Goal: Information Seeking & Learning: Learn about a topic

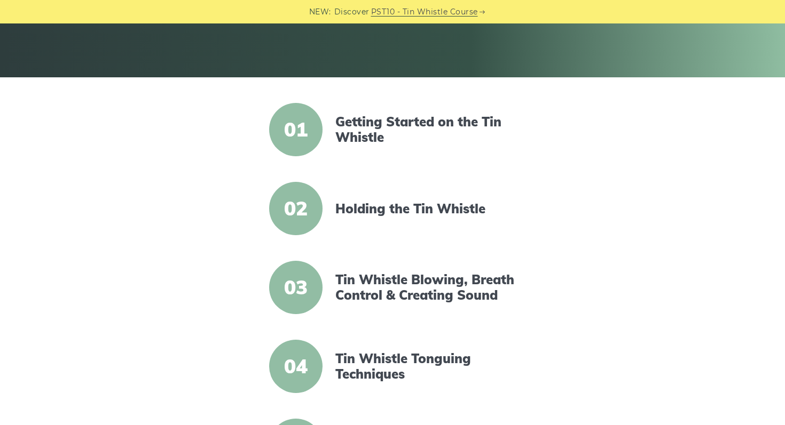
scroll to position [209, 0]
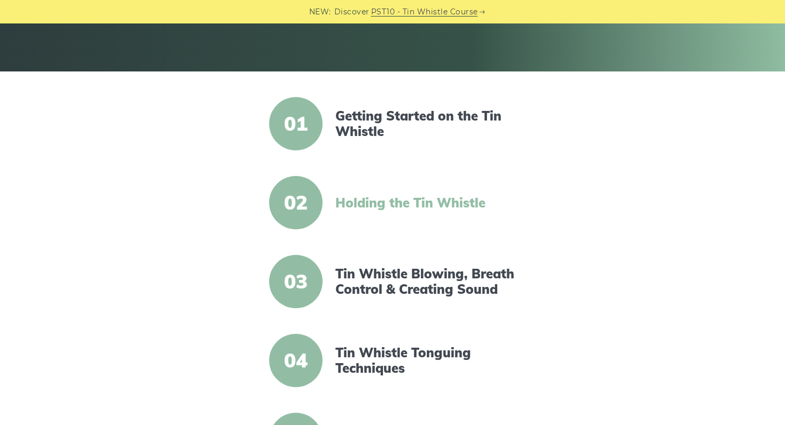
click at [460, 202] on link "Holding the Tin Whistle" at bounding box center [427, 202] width 184 height 15
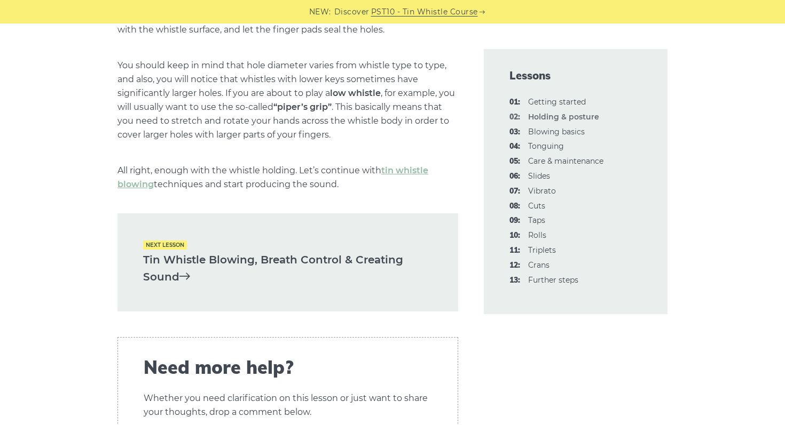
scroll to position [1515, 0]
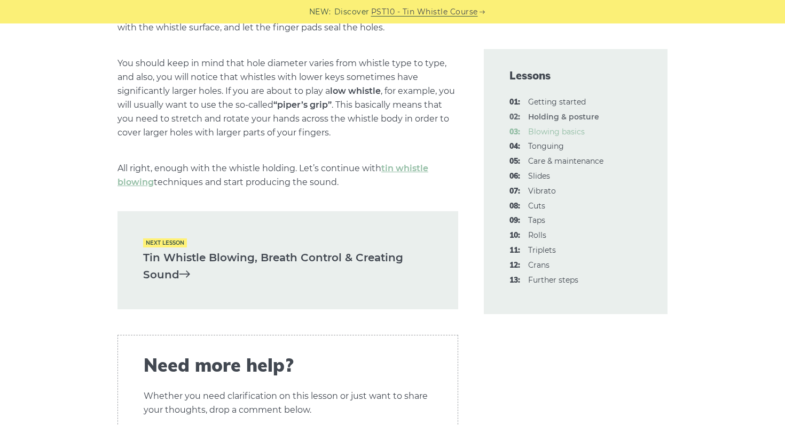
click at [570, 133] on link "03: Blowing basics" at bounding box center [556, 132] width 57 height 10
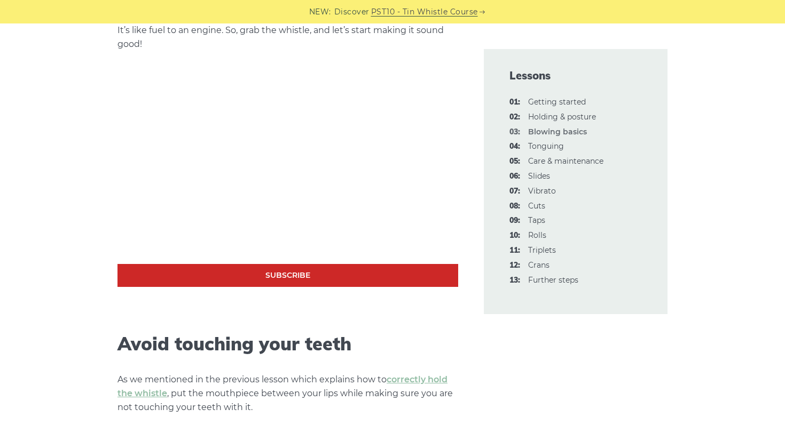
scroll to position [343, 0]
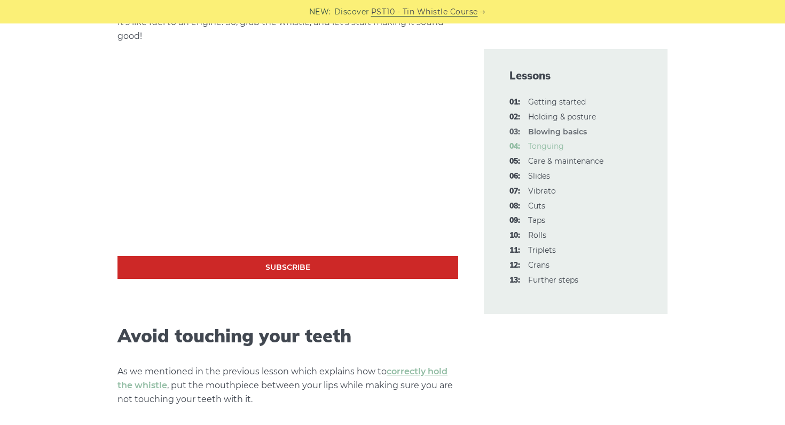
click at [546, 148] on link "04: Tonguing" at bounding box center [546, 146] width 36 height 10
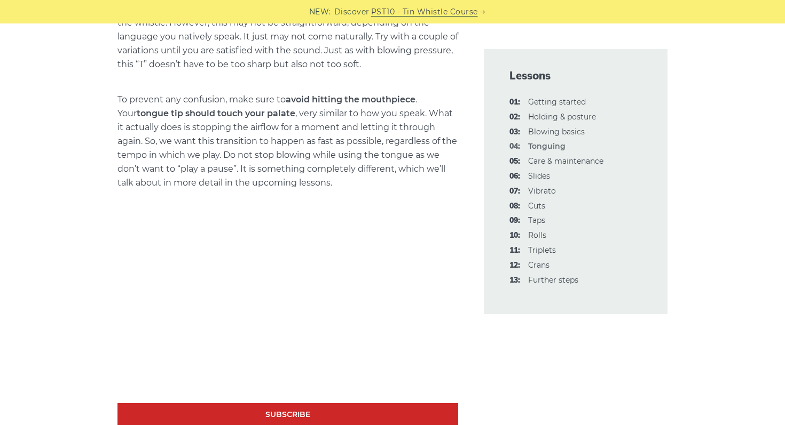
scroll to position [684, 0]
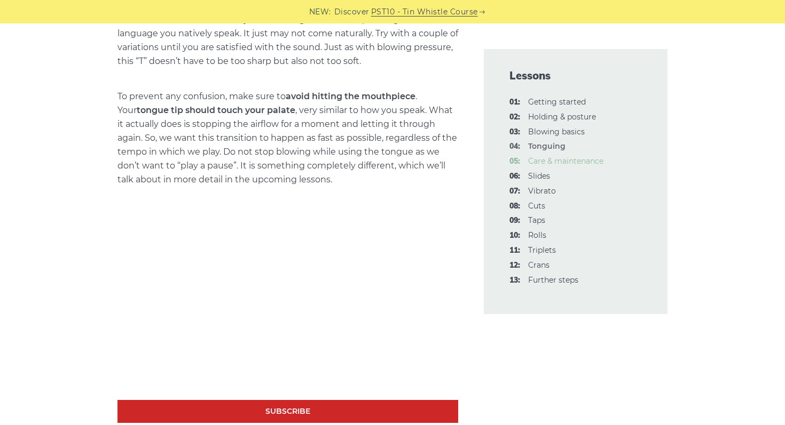
click at [554, 160] on link "05: Care & maintenance" at bounding box center [565, 161] width 75 height 10
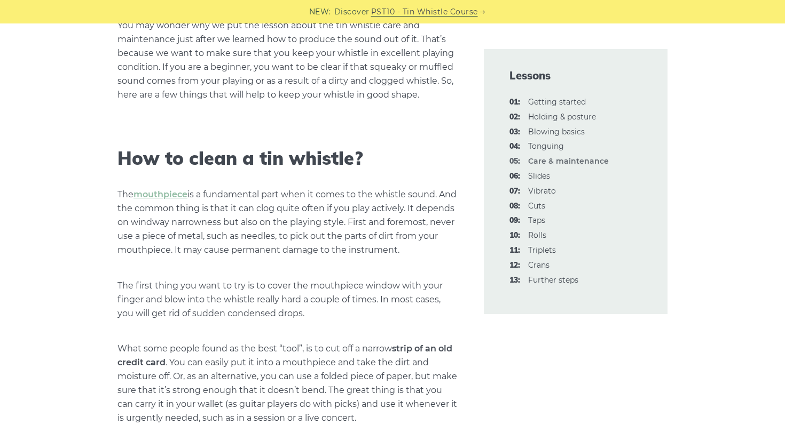
scroll to position [290, 0]
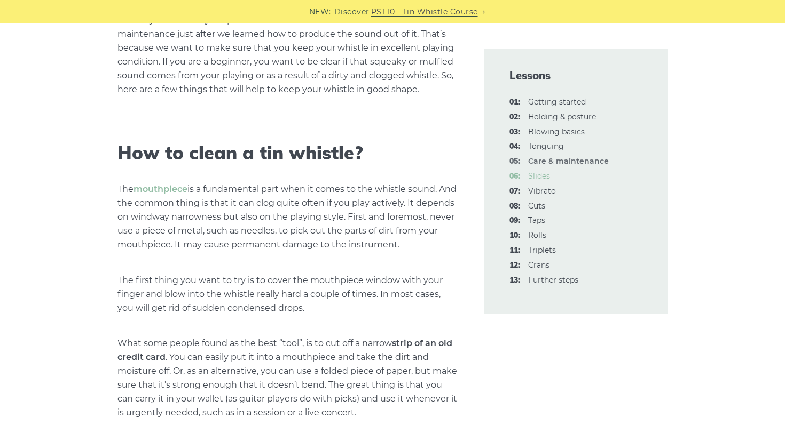
click at [537, 177] on link "06: Slides" at bounding box center [539, 176] width 22 height 10
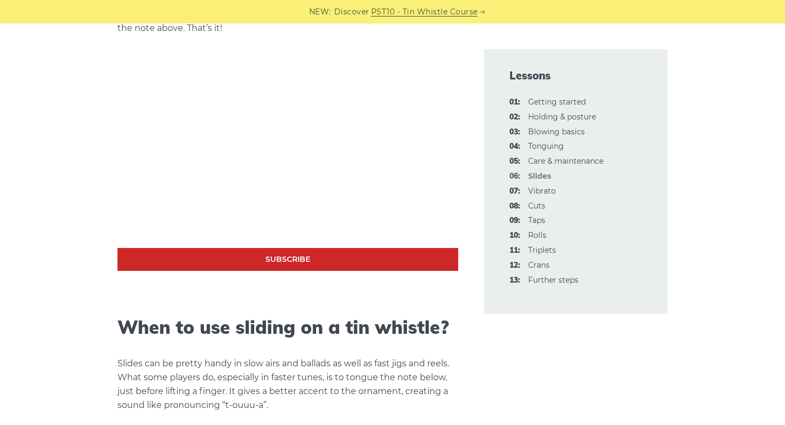
scroll to position [551, 0]
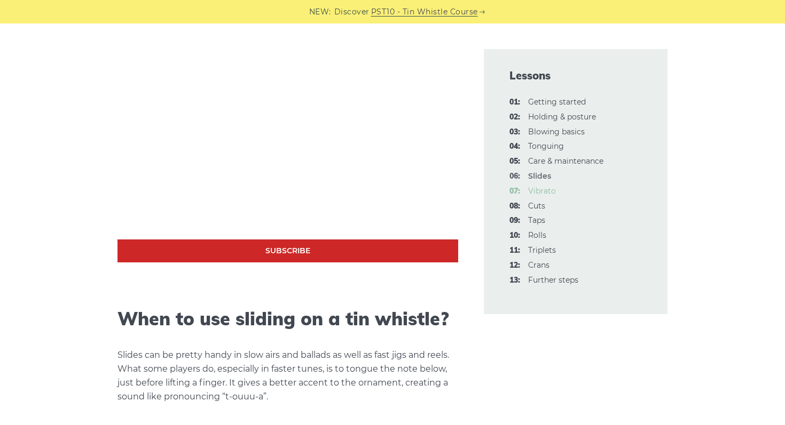
click at [544, 189] on link "07: Vibrato" at bounding box center [542, 191] width 28 height 10
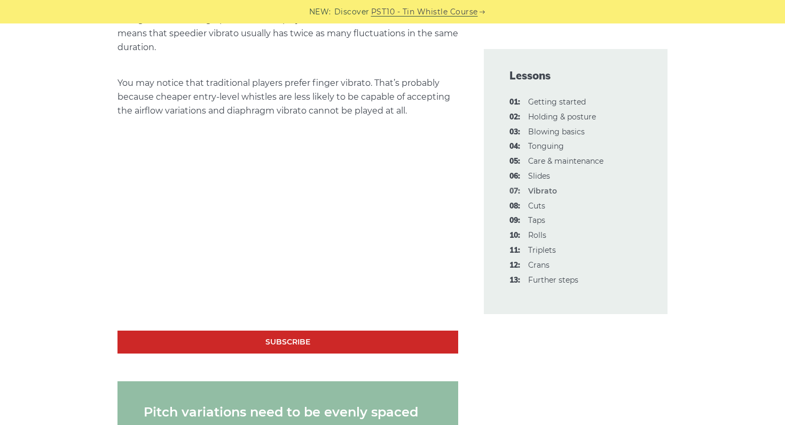
scroll to position [972, 0]
